Goal: Information Seeking & Learning: Learn about a topic

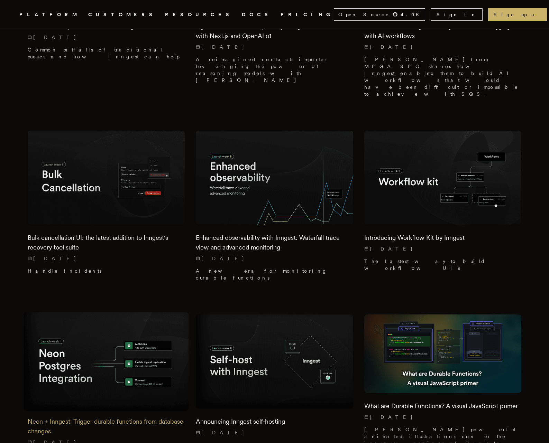
scroll to position [2604, 0]
click at [103, 417] on h2 "Neon + Inngest: Trigger durable functions from database changes" at bounding box center [106, 426] width 157 height 19
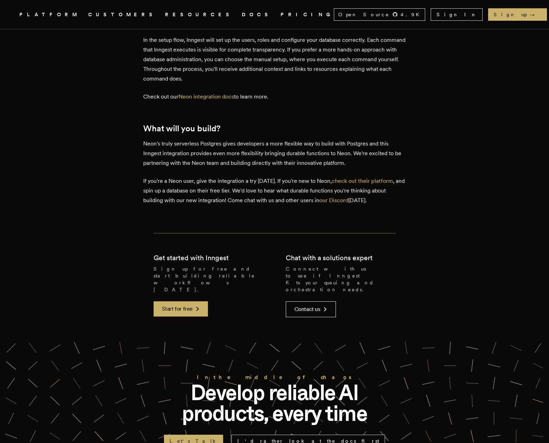
scroll to position [1425, 0]
click at [225, 93] on link "Neon integration docs" at bounding box center [205, 96] width 55 height 7
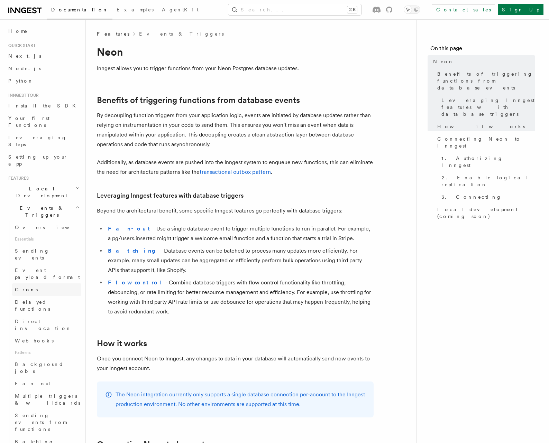
scroll to position [1, 0]
click at [341, 8] on button "Search... ⌘K" at bounding box center [294, 9] width 133 height 11
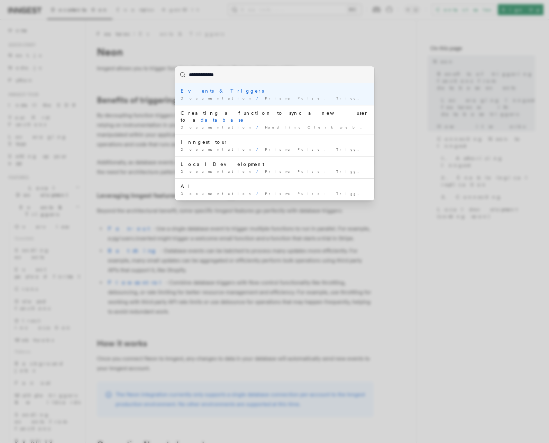
type input "**********"
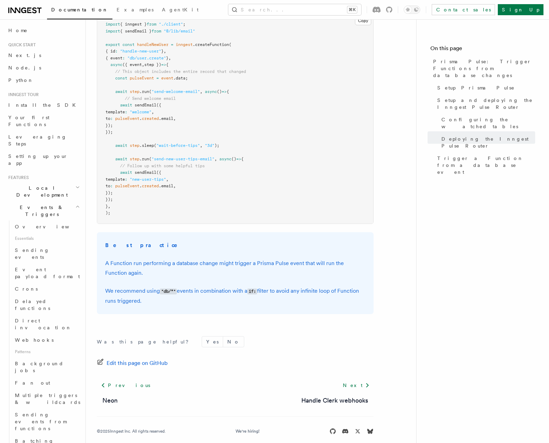
scroll to position [187, 0]
